Goal: Navigation & Orientation: Find specific page/section

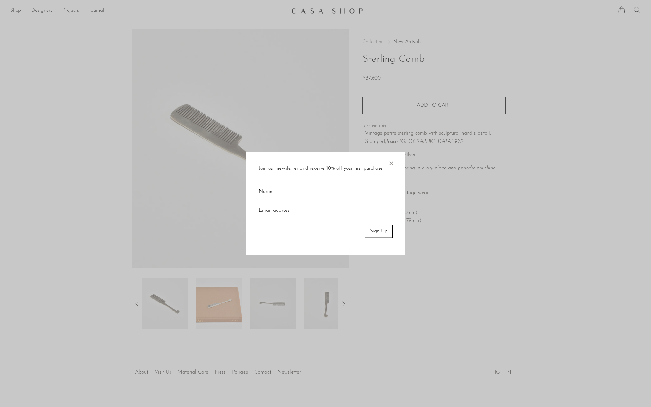
click at [389, 163] on span "×" at bounding box center [391, 162] width 6 height 20
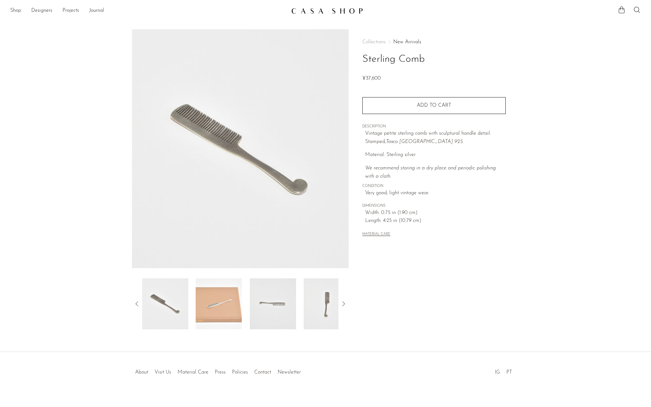
click at [342, 304] on icon at bounding box center [344, 304] width 8 height 8
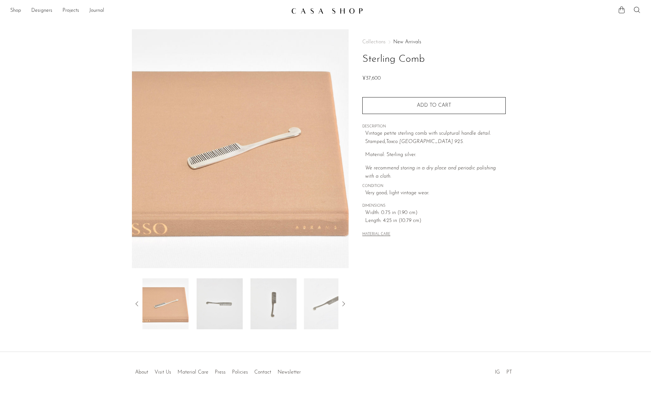
click at [342, 304] on icon at bounding box center [344, 304] width 8 height 8
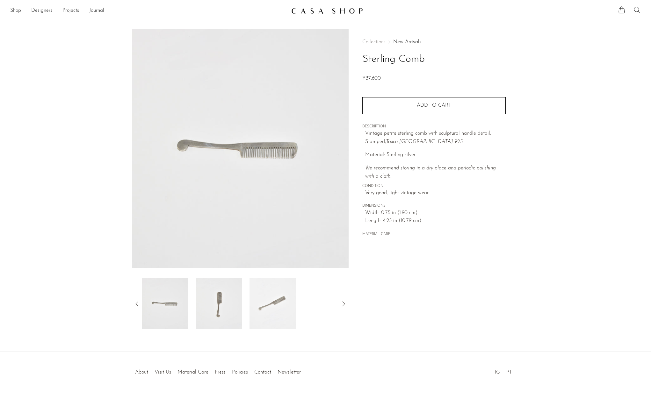
click at [383, 43] on span "Collections" at bounding box center [373, 42] width 23 height 5
click at [415, 44] on link "New Arrivals" at bounding box center [407, 42] width 28 height 5
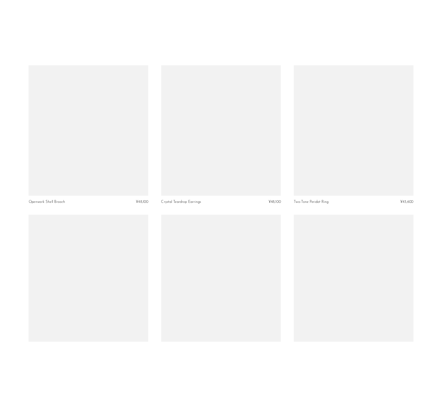
scroll to position [2006, 0]
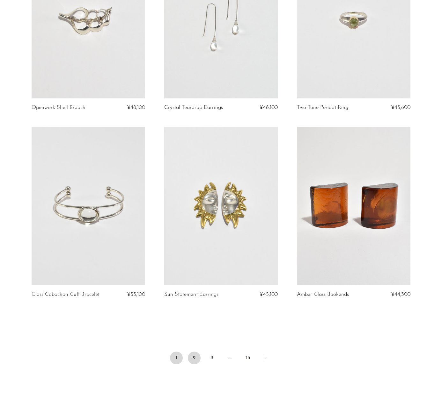
click at [192, 365] on link "2" at bounding box center [194, 358] width 13 height 13
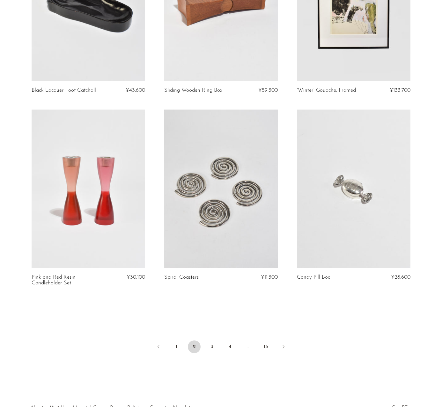
scroll to position [2066, 0]
